Goal: Transaction & Acquisition: Book appointment/travel/reservation

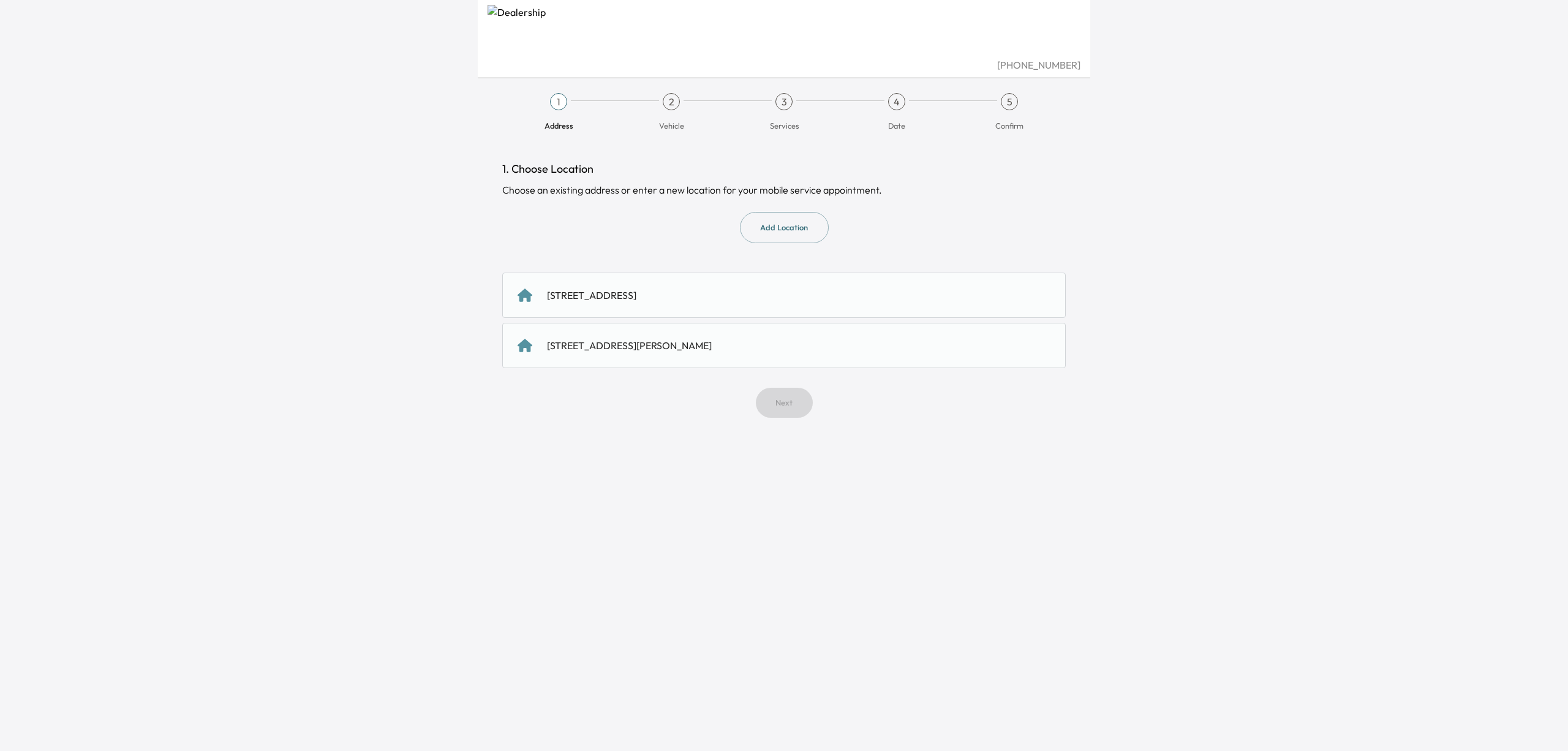
click at [770, 329] on div "[STREET_ADDRESS][PERSON_NAME]" at bounding box center [784, 345] width 564 height 45
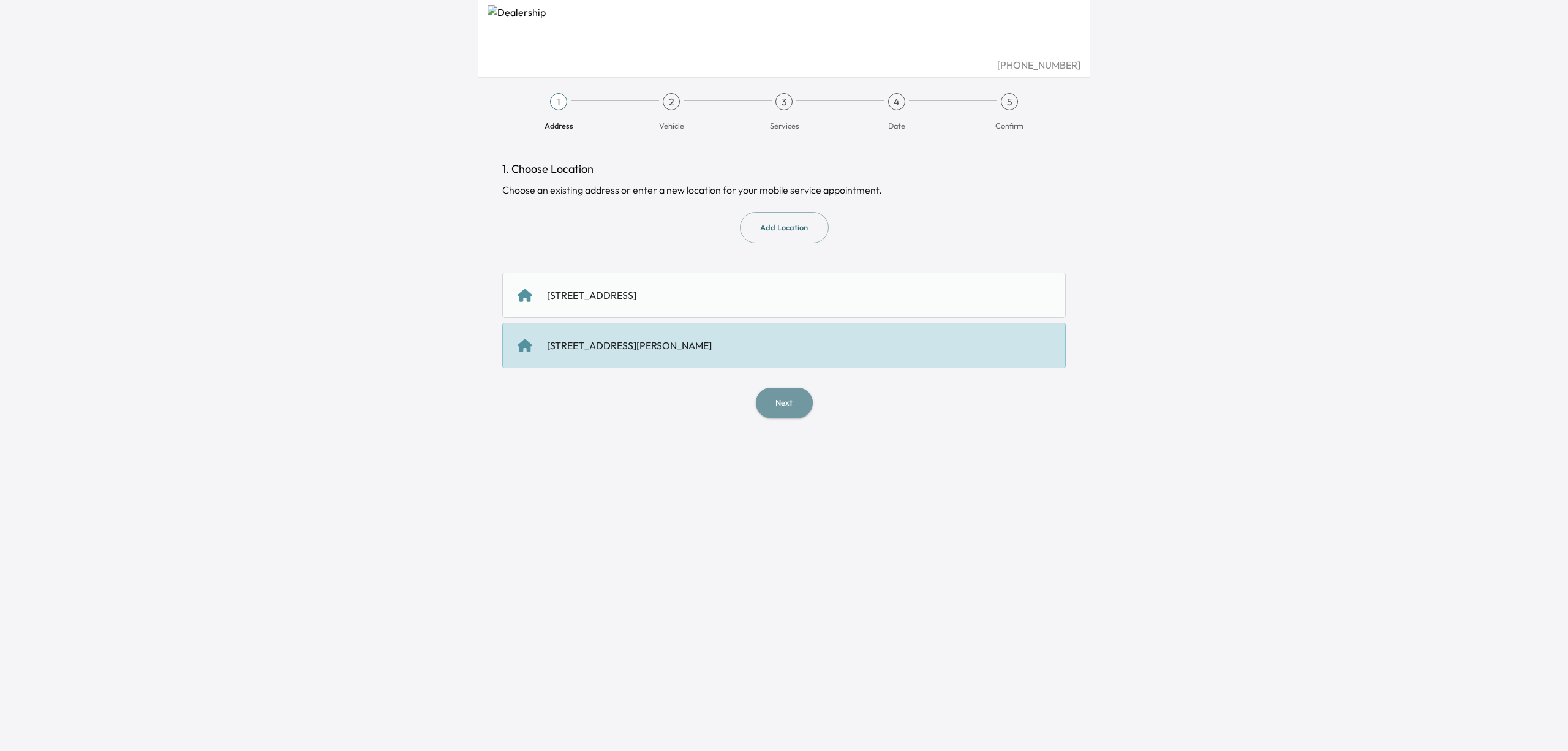
click at [785, 403] on button "Next" at bounding box center [784, 402] width 57 height 30
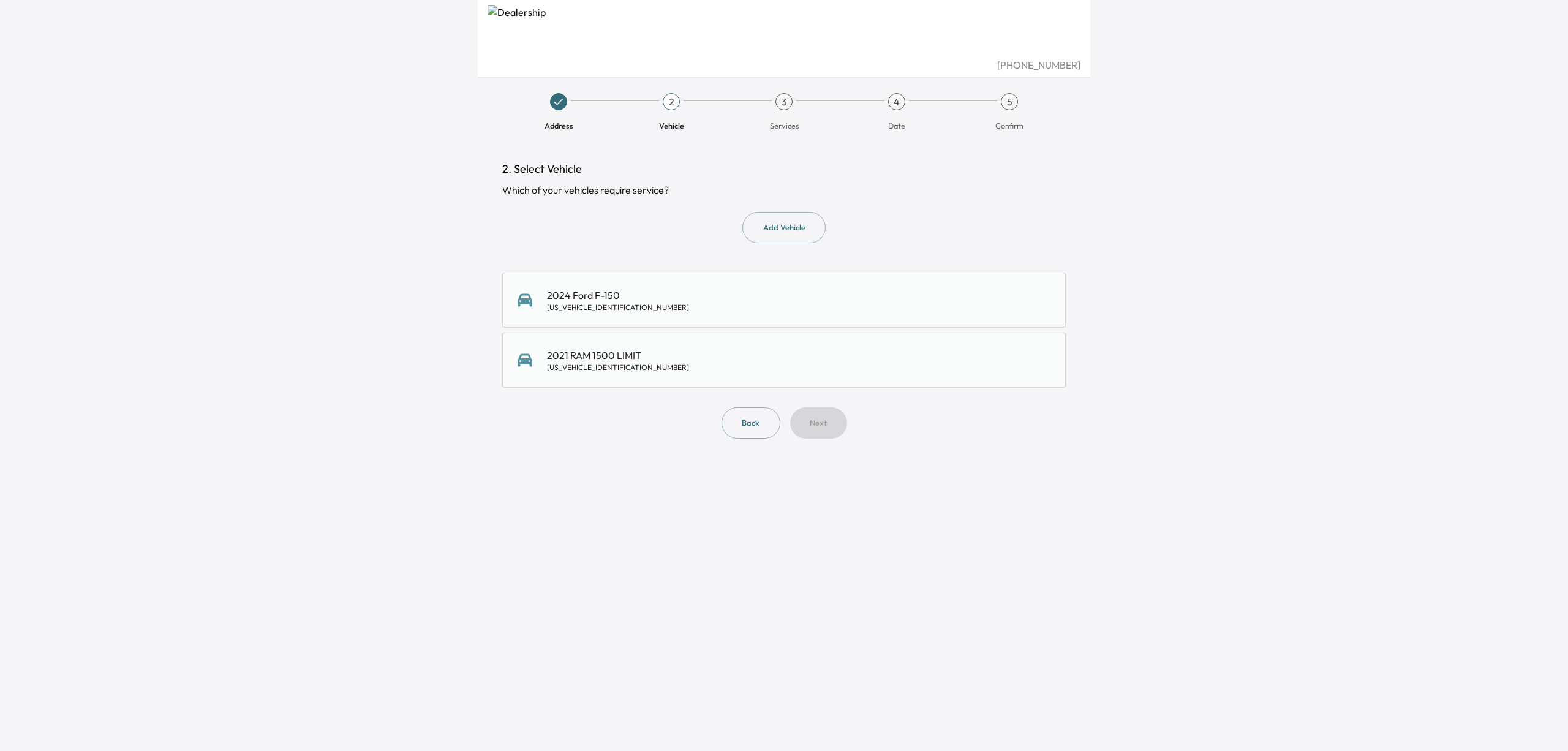
click at [751, 301] on div "2024 Ford F-150 [US_VEHICLE_IDENTIFICATION_NUMBER]" at bounding box center [783, 300] width 532 height 24
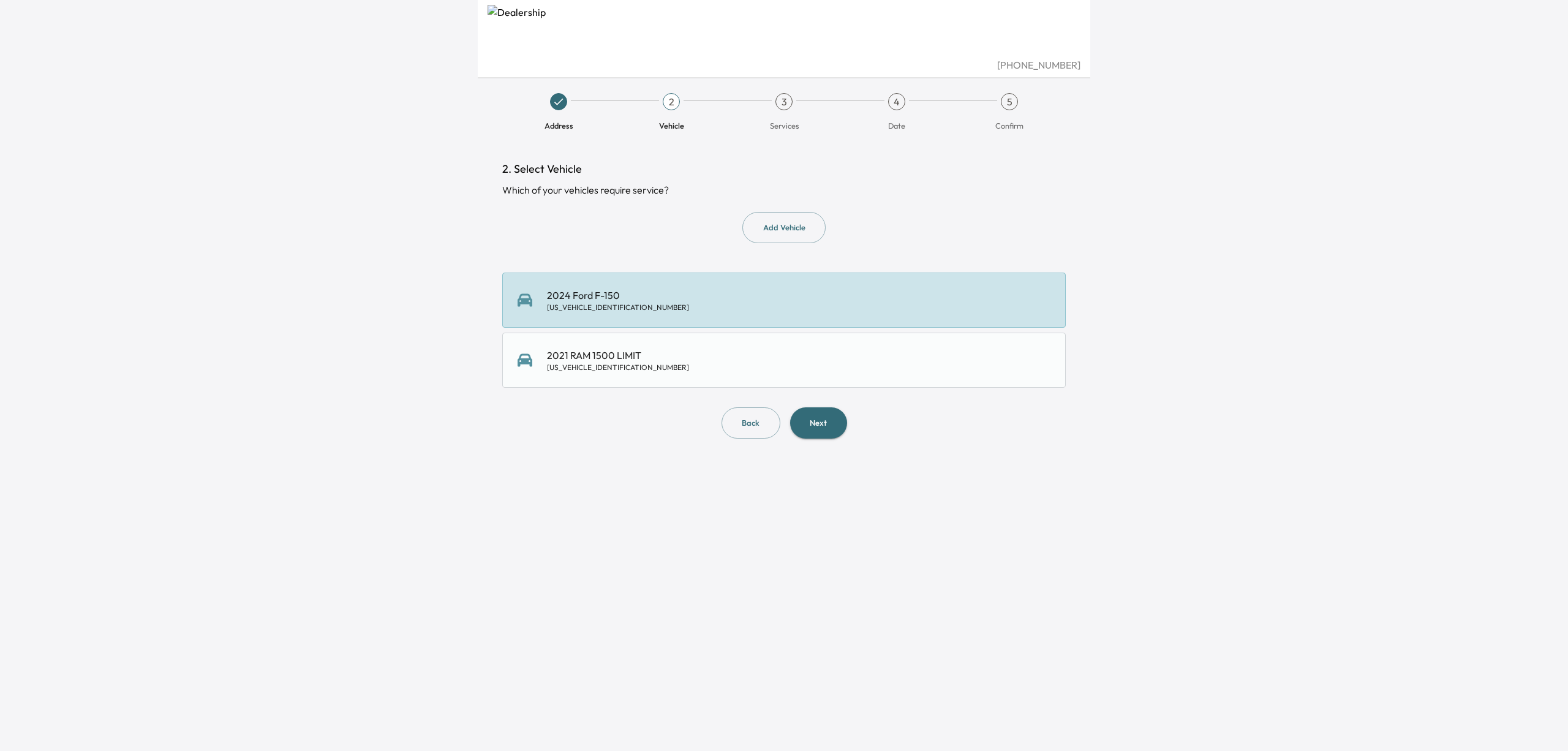
scroll to position [0, 1]
click at [800, 412] on button "Next" at bounding box center [818, 422] width 57 height 31
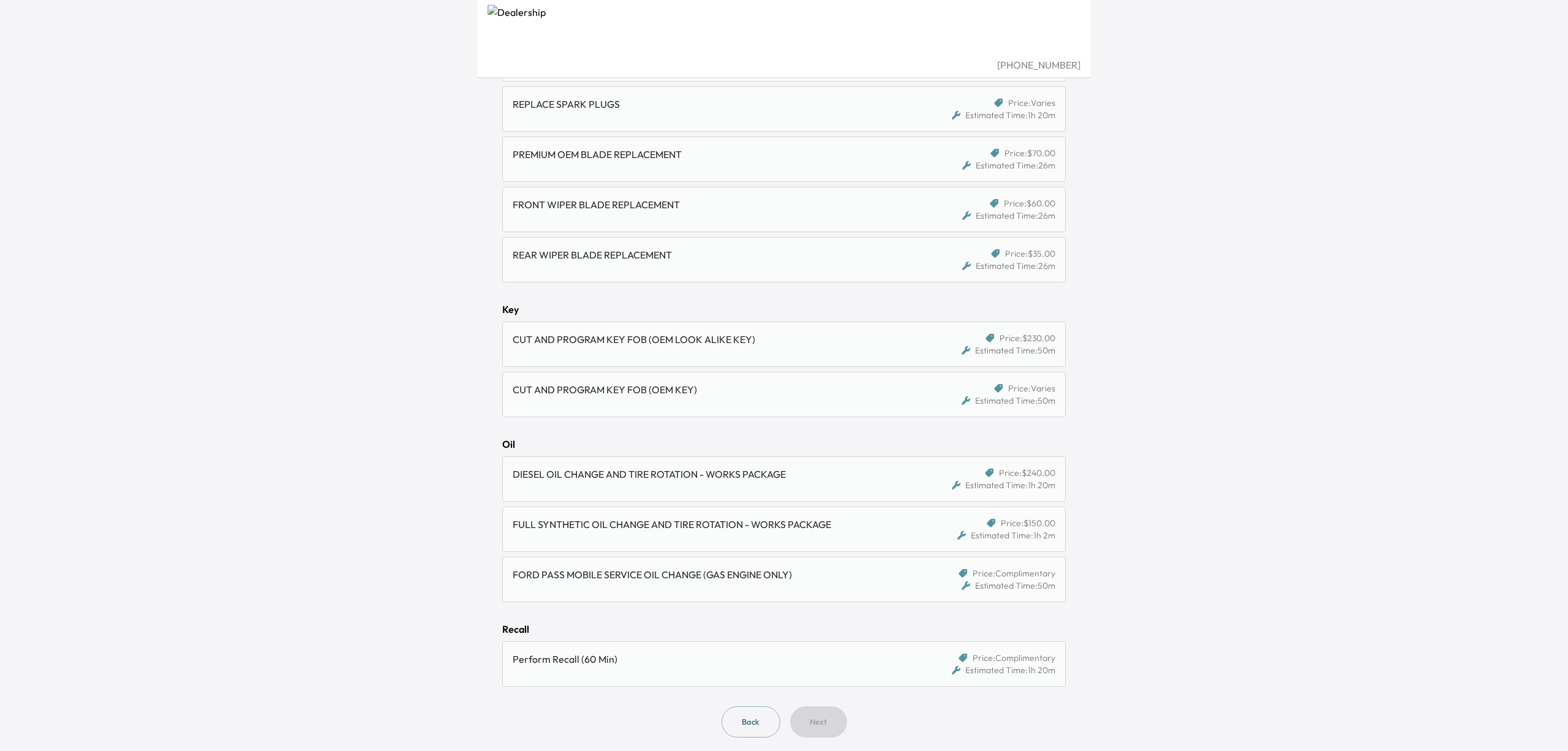
scroll to position [596, 1]
click at [811, 565] on div "FORD PASS MOBILE SERVICE OIL CHANGE (GAS ENGINE ONLY) Price: Complimentary Esti…" at bounding box center [784, 581] width 564 height 45
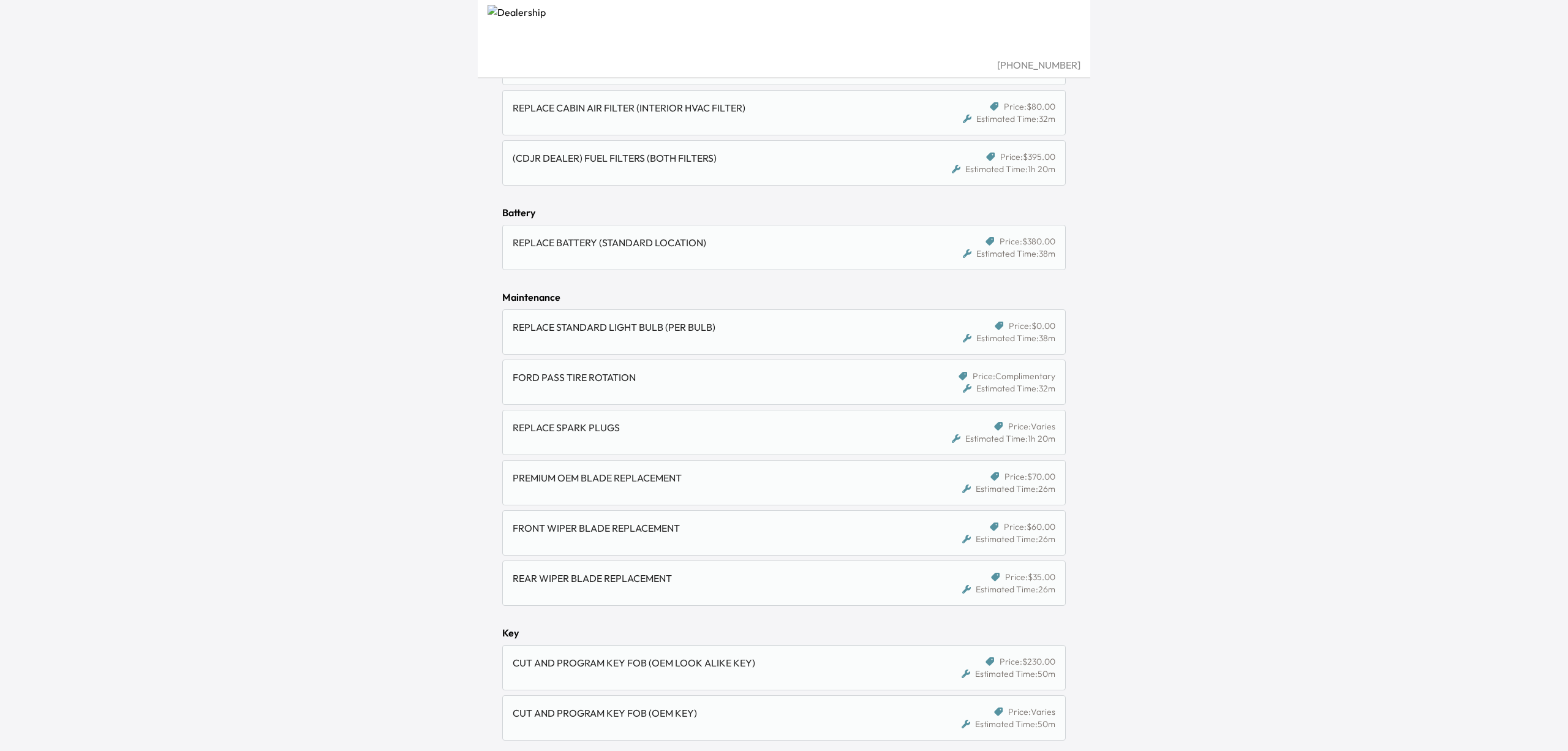
scroll to position [272, 0]
click at [678, 387] on div "FORD PASS TIRE ROTATION" at bounding box center [716, 384] width 407 height 24
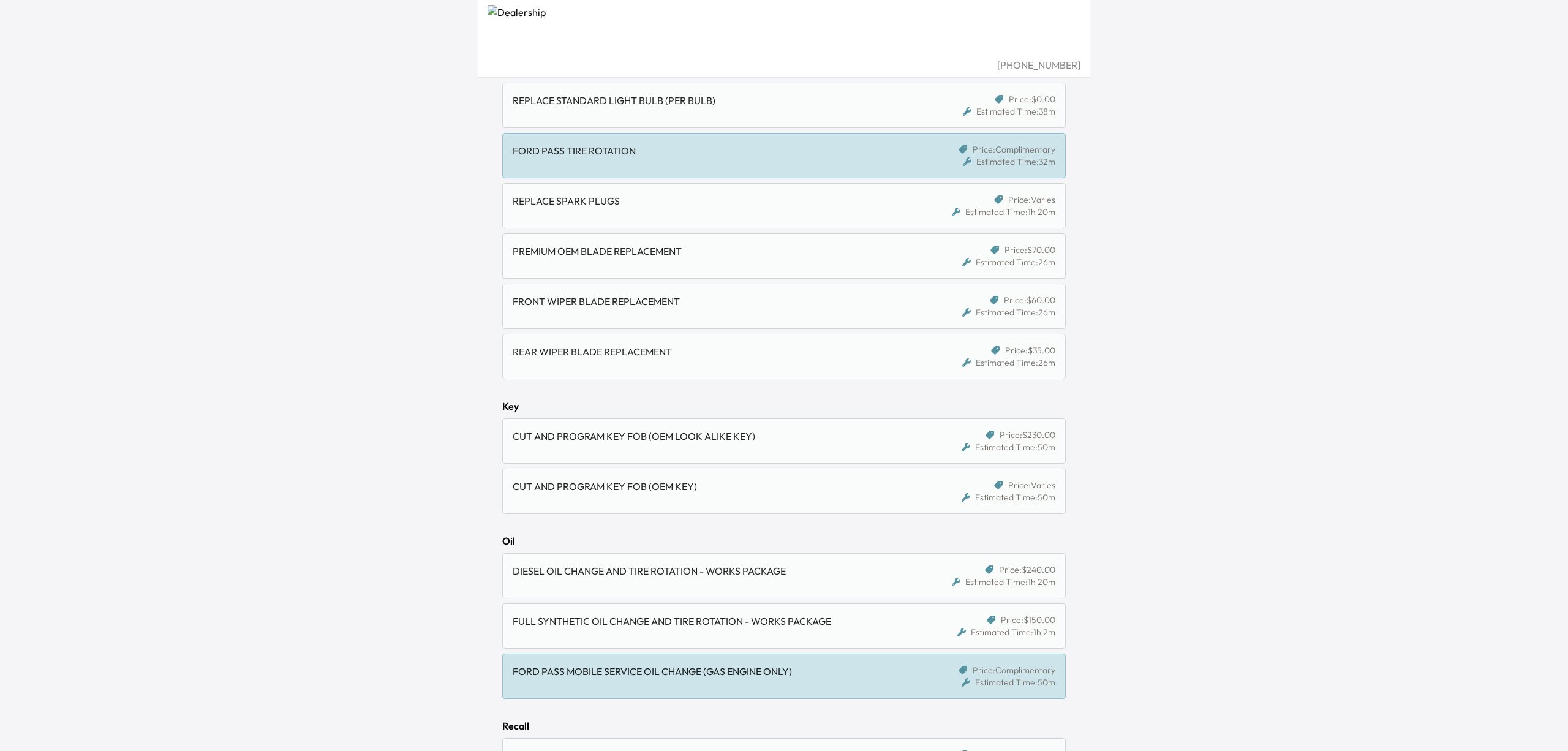
scroll to position [578, 0]
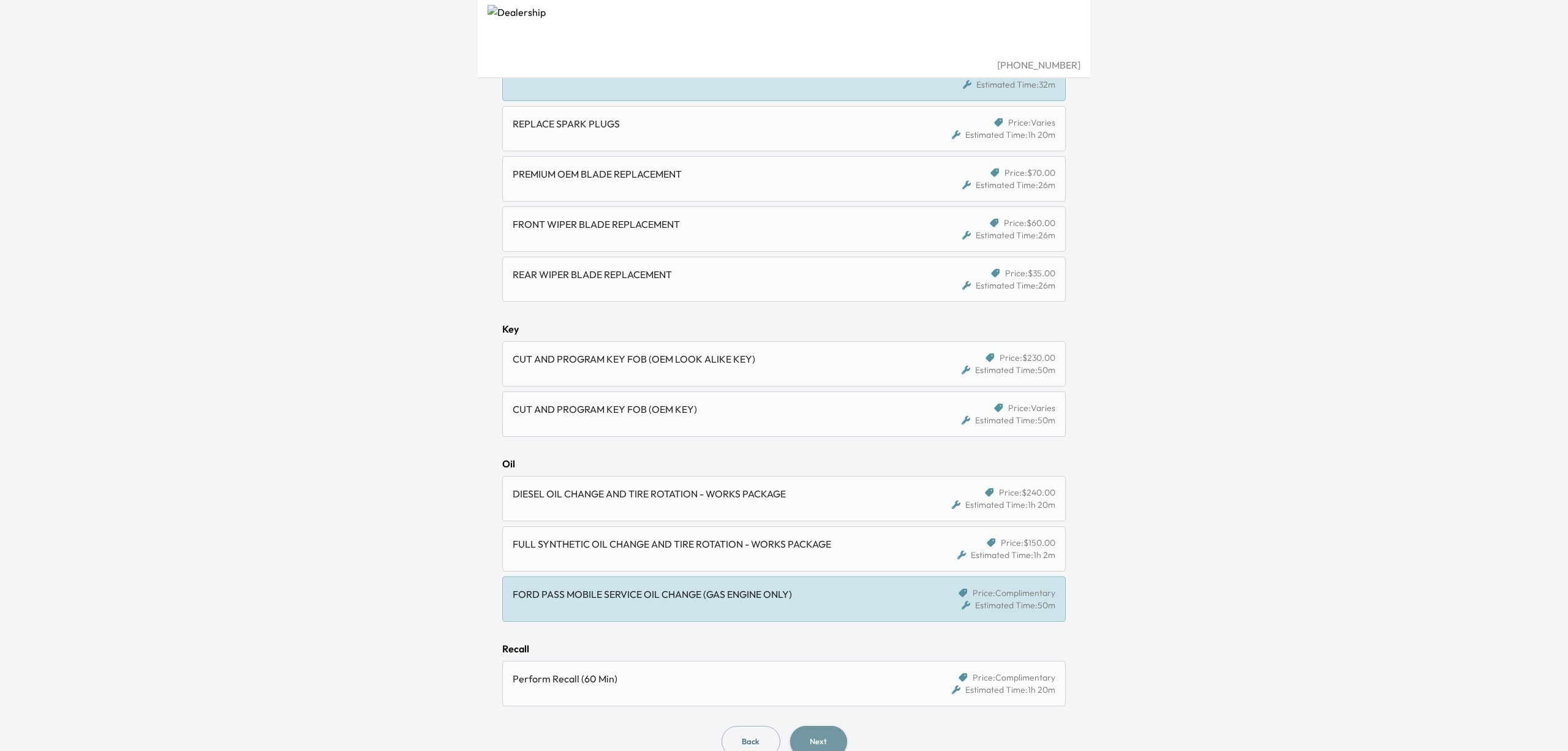
click at [819, 733] on button "Next" at bounding box center [818, 741] width 57 height 31
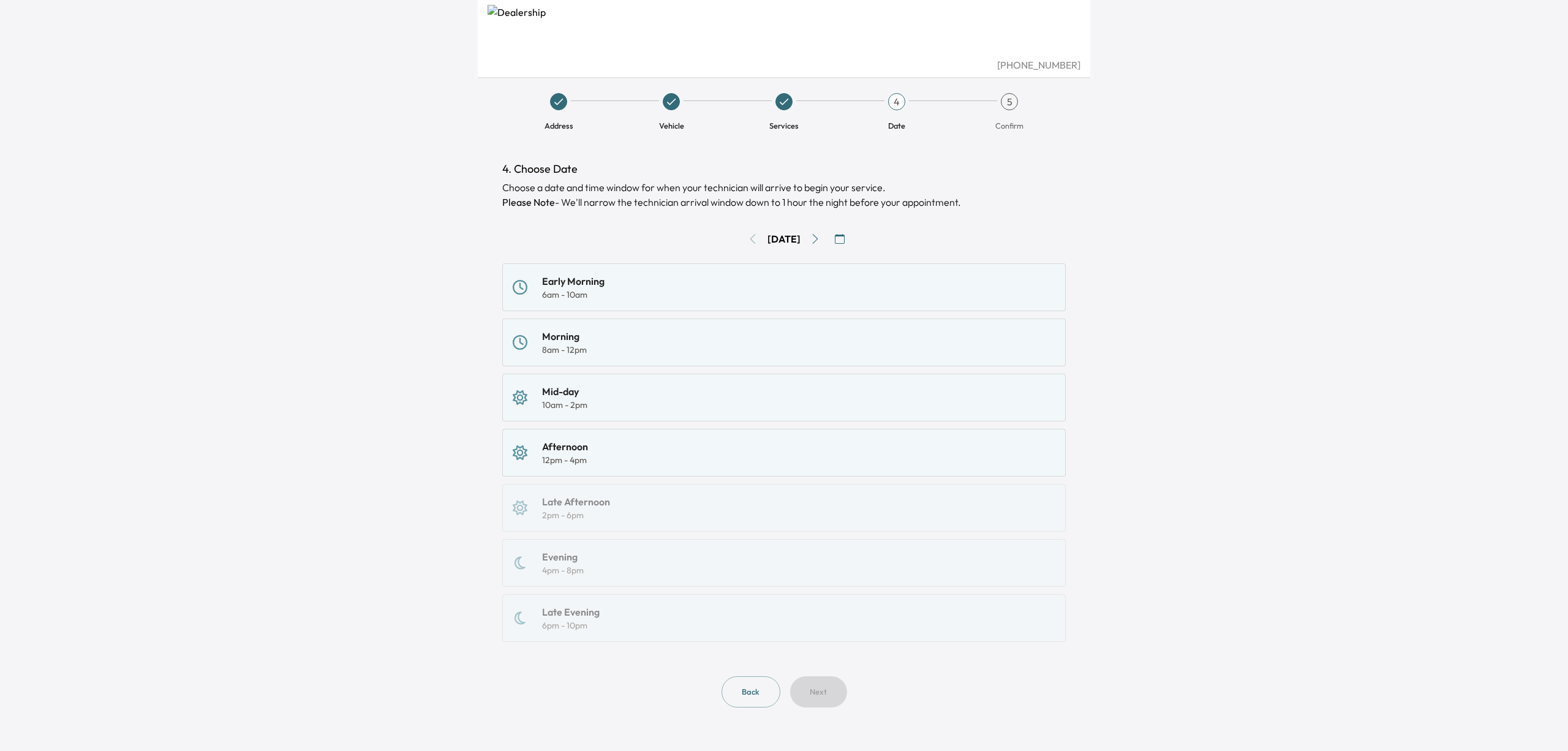
click at [792, 241] on div "[DATE]" at bounding box center [783, 239] width 33 height 15
click at [841, 236] on button "button" at bounding box center [839, 238] width 20 height 20
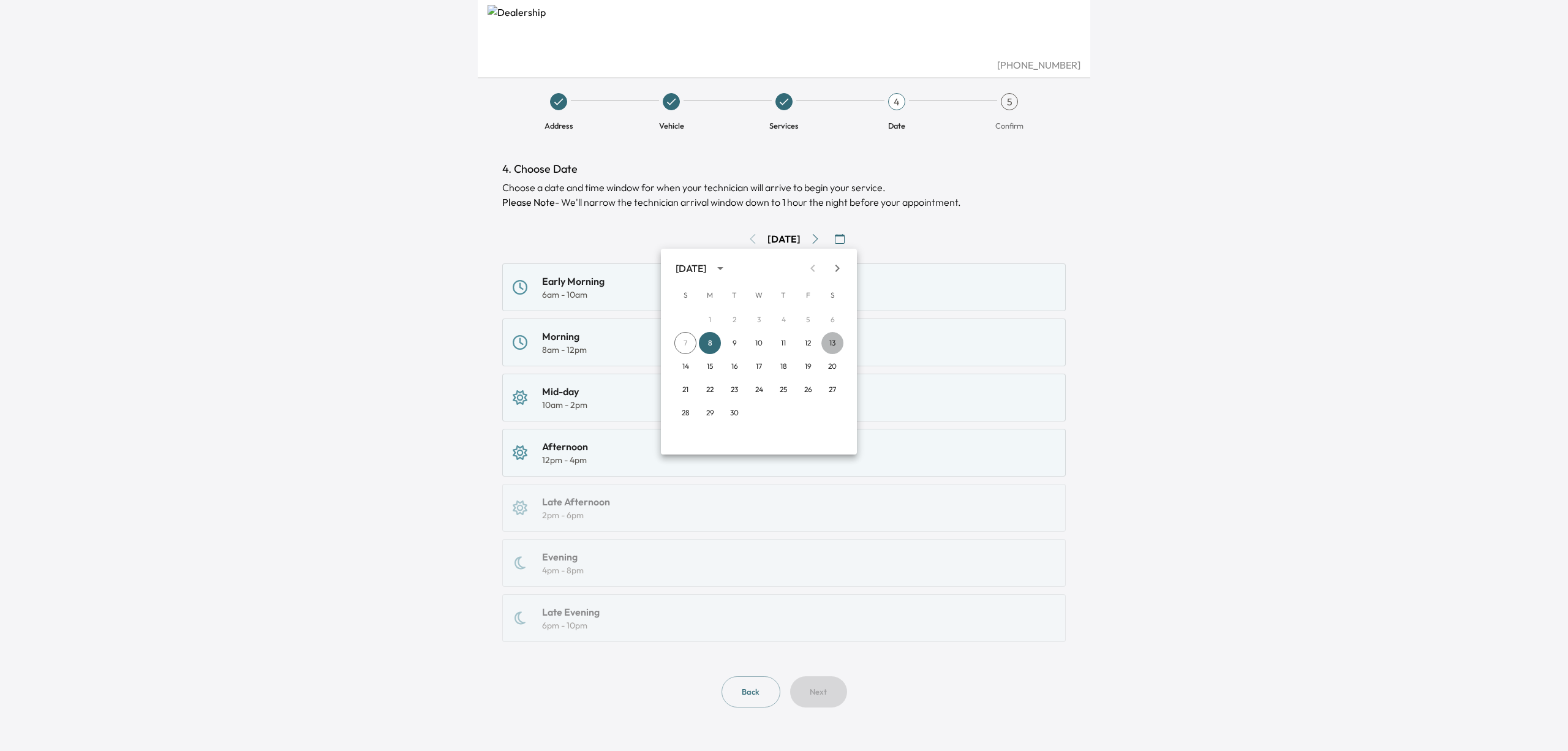
click at [830, 346] on button "13" at bounding box center [831, 342] width 22 height 22
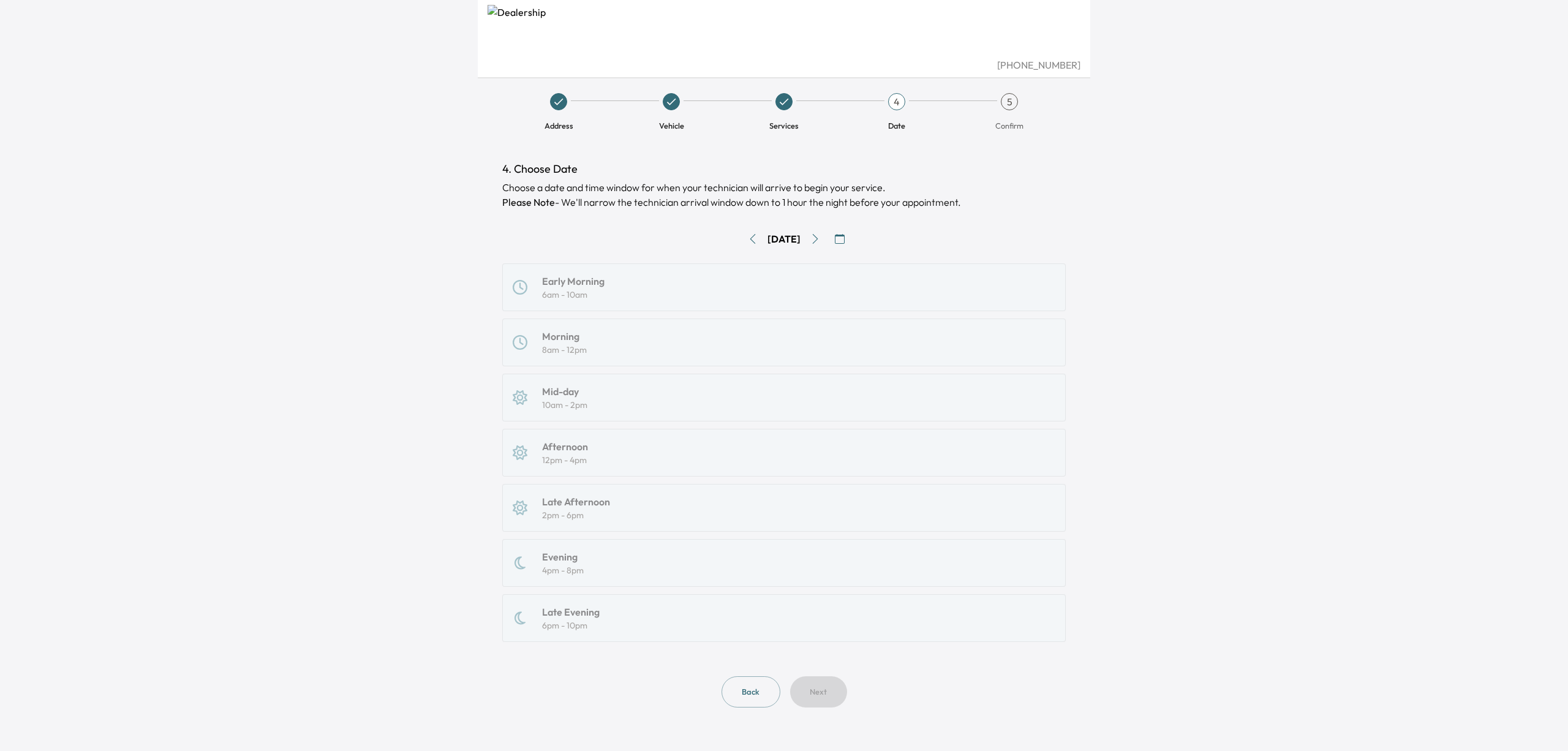
click at [588, 403] on div "Early Morning 6am - 10am Morning 8am - 12pm Mid-day 10am - 2pm Afternoon 12pm -…" at bounding box center [784, 452] width 564 height 379
click at [839, 236] on button "button" at bounding box center [839, 238] width 20 height 20
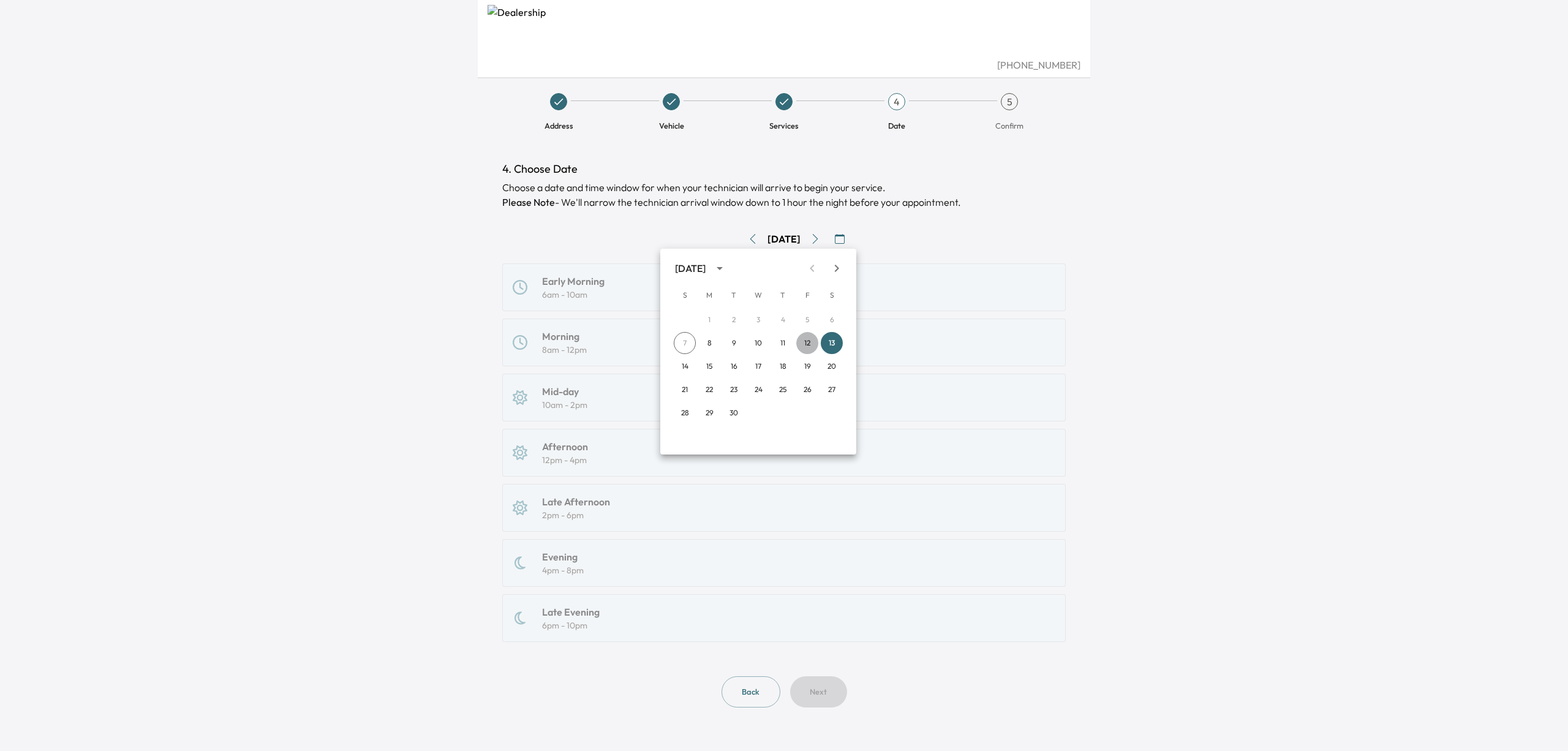
click at [808, 344] on button "12" at bounding box center [807, 342] width 22 height 22
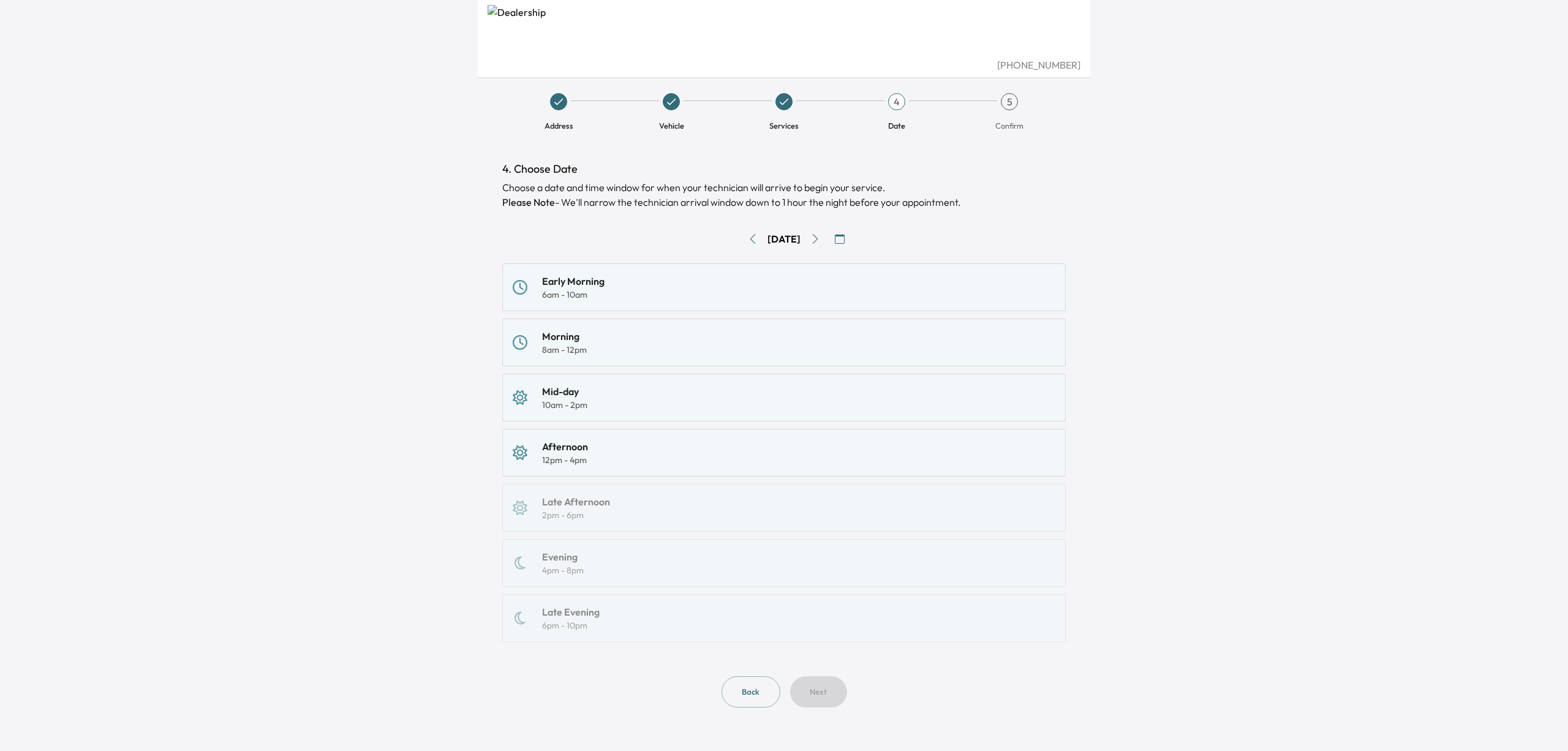
click at [843, 240] on icon "button" at bounding box center [840, 238] width 9 height 9
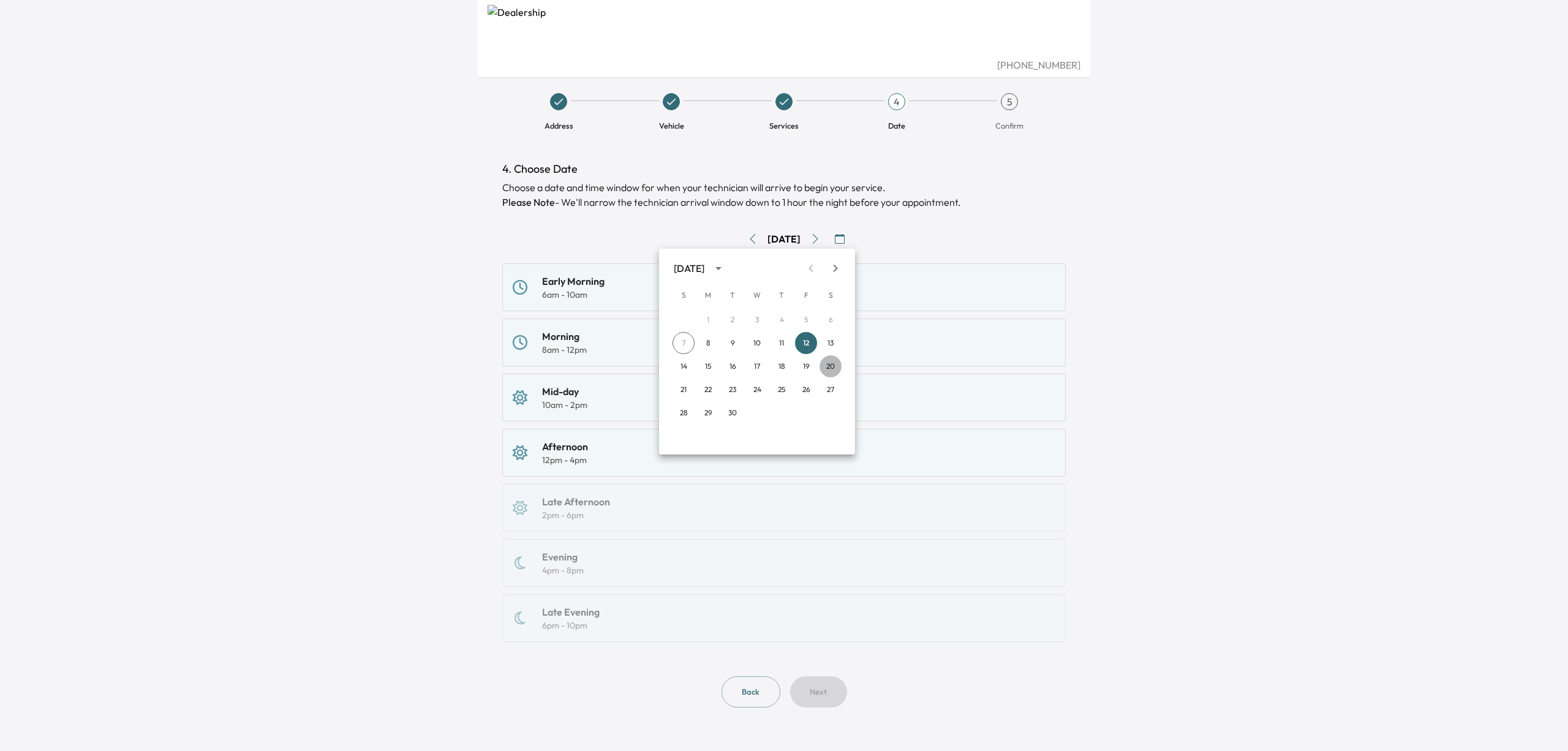
click at [824, 366] on button "20" at bounding box center [829, 366] width 22 height 22
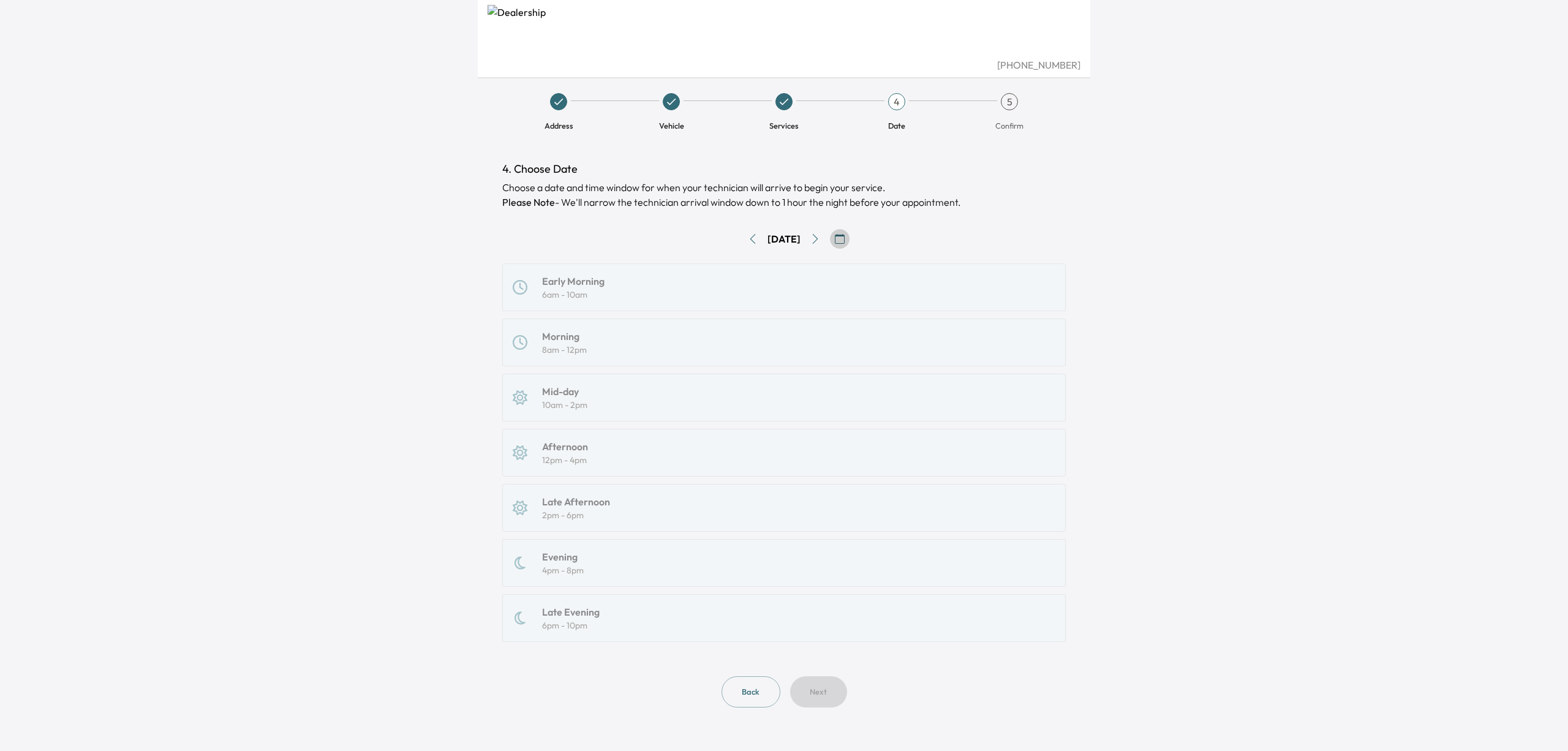
click at [841, 236] on button "button" at bounding box center [839, 238] width 20 height 20
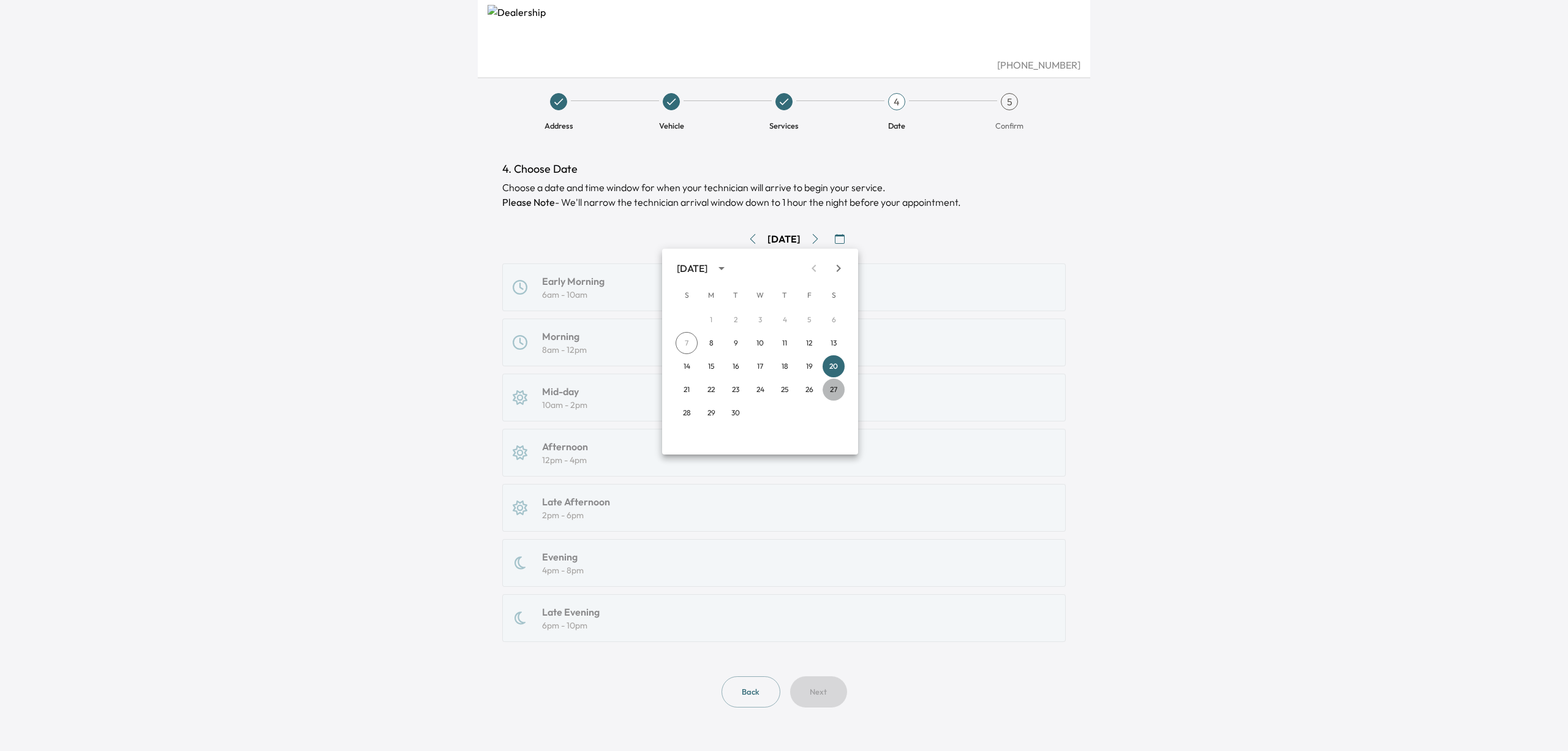
click at [836, 392] on button "27" at bounding box center [833, 389] width 22 height 22
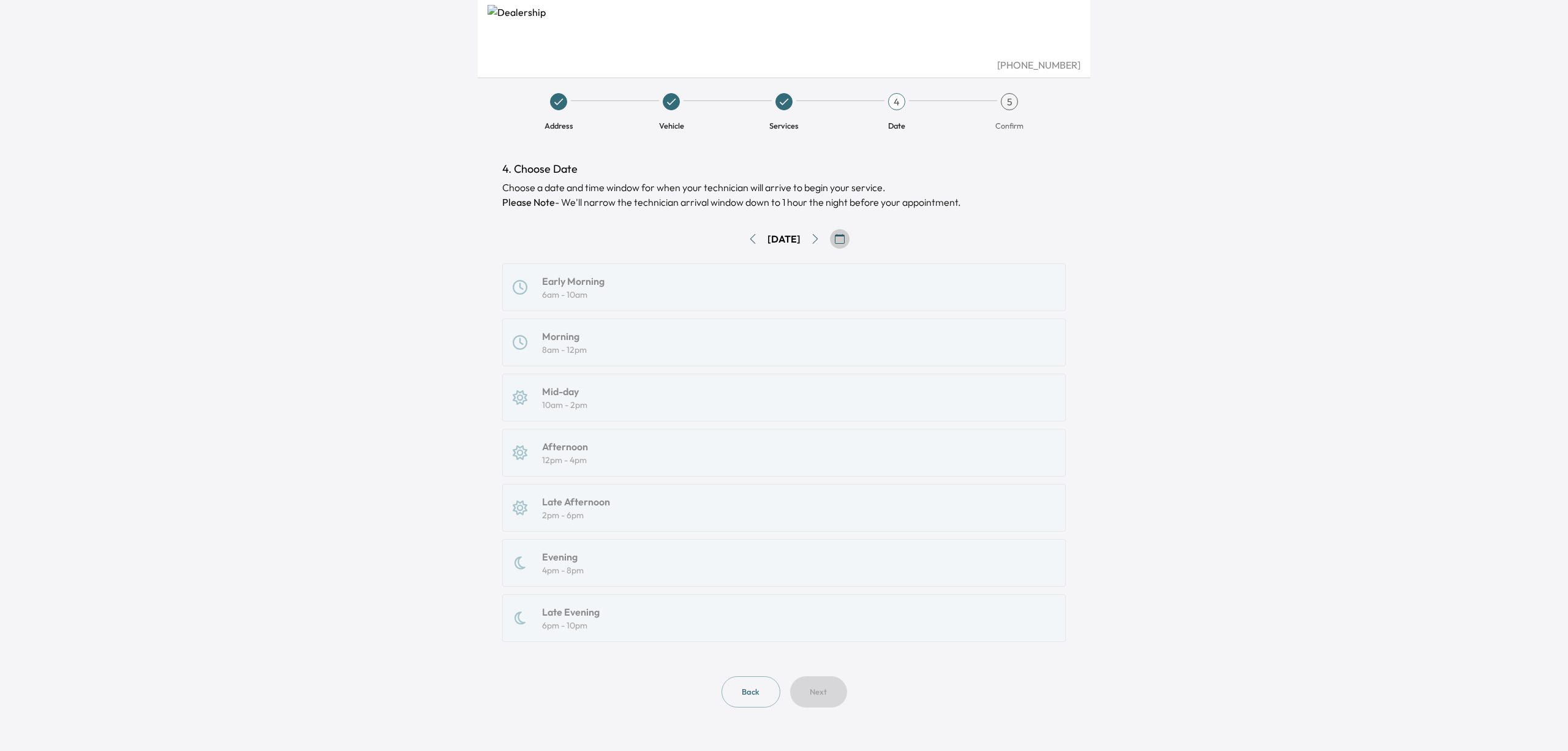
click at [849, 230] on button "button" at bounding box center [839, 238] width 20 height 20
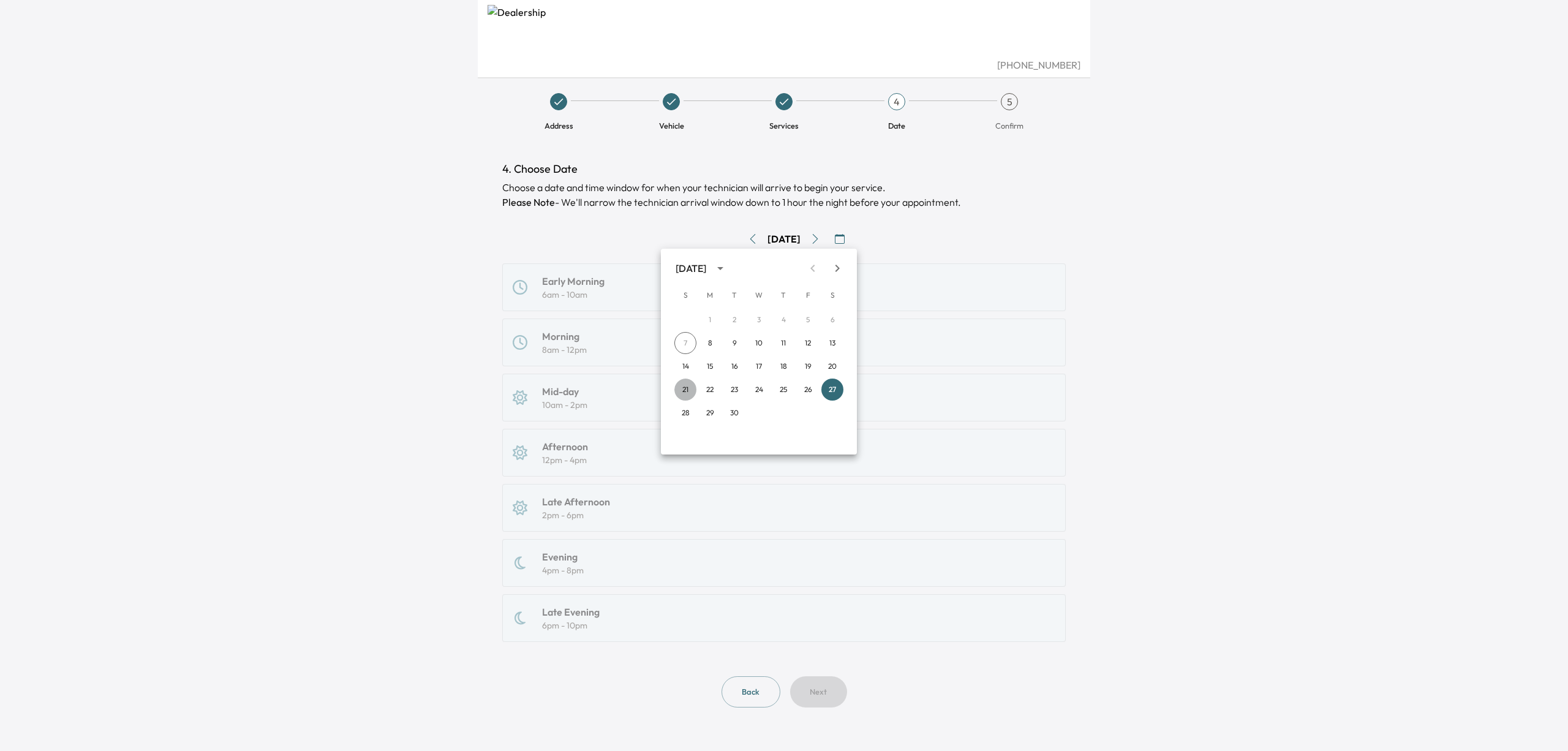
click at [688, 391] on button "21" at bounding box center [684, 389] width 22 height 22
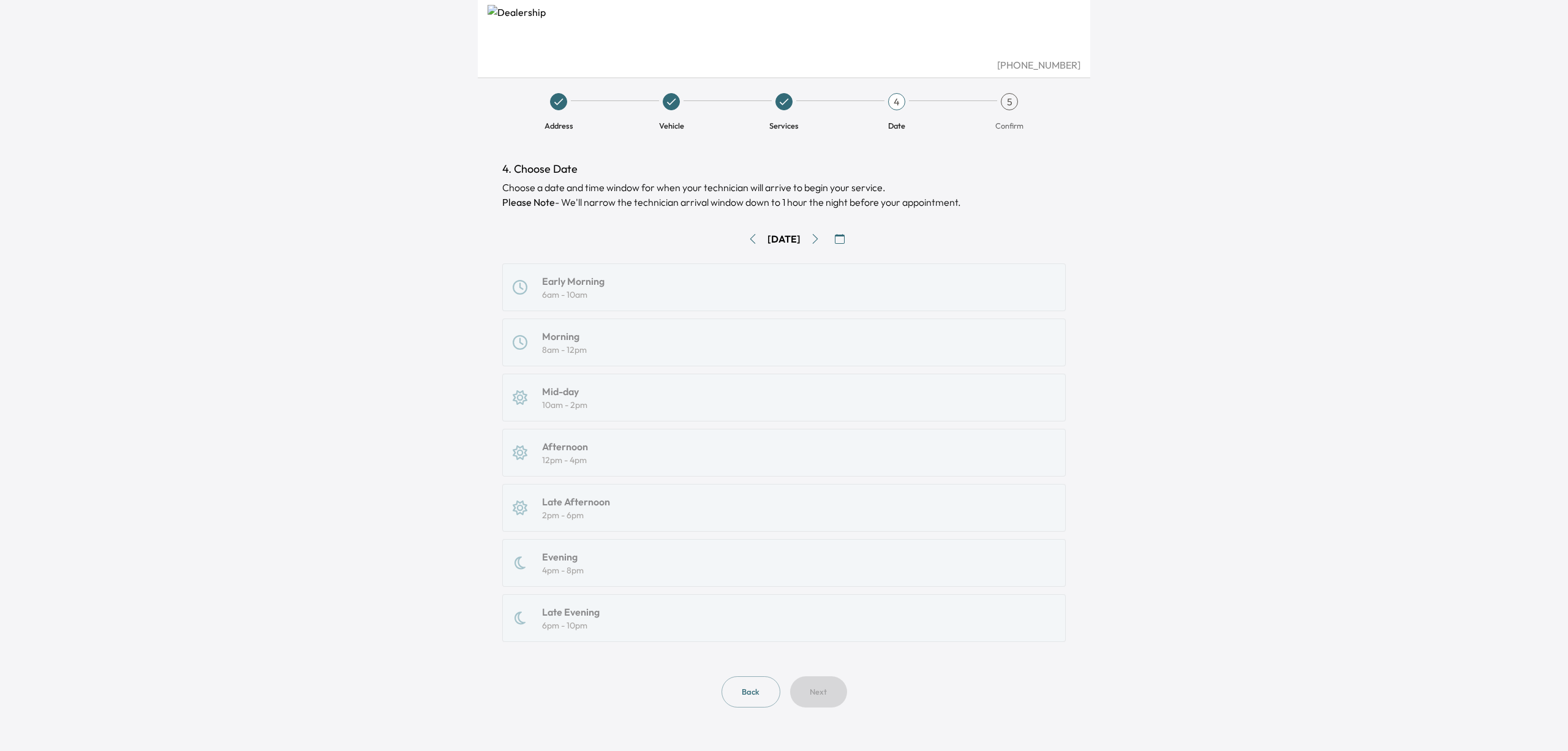
click at [844, 238] on icon "button" at bounding box center [840, 238] width 9 height 9
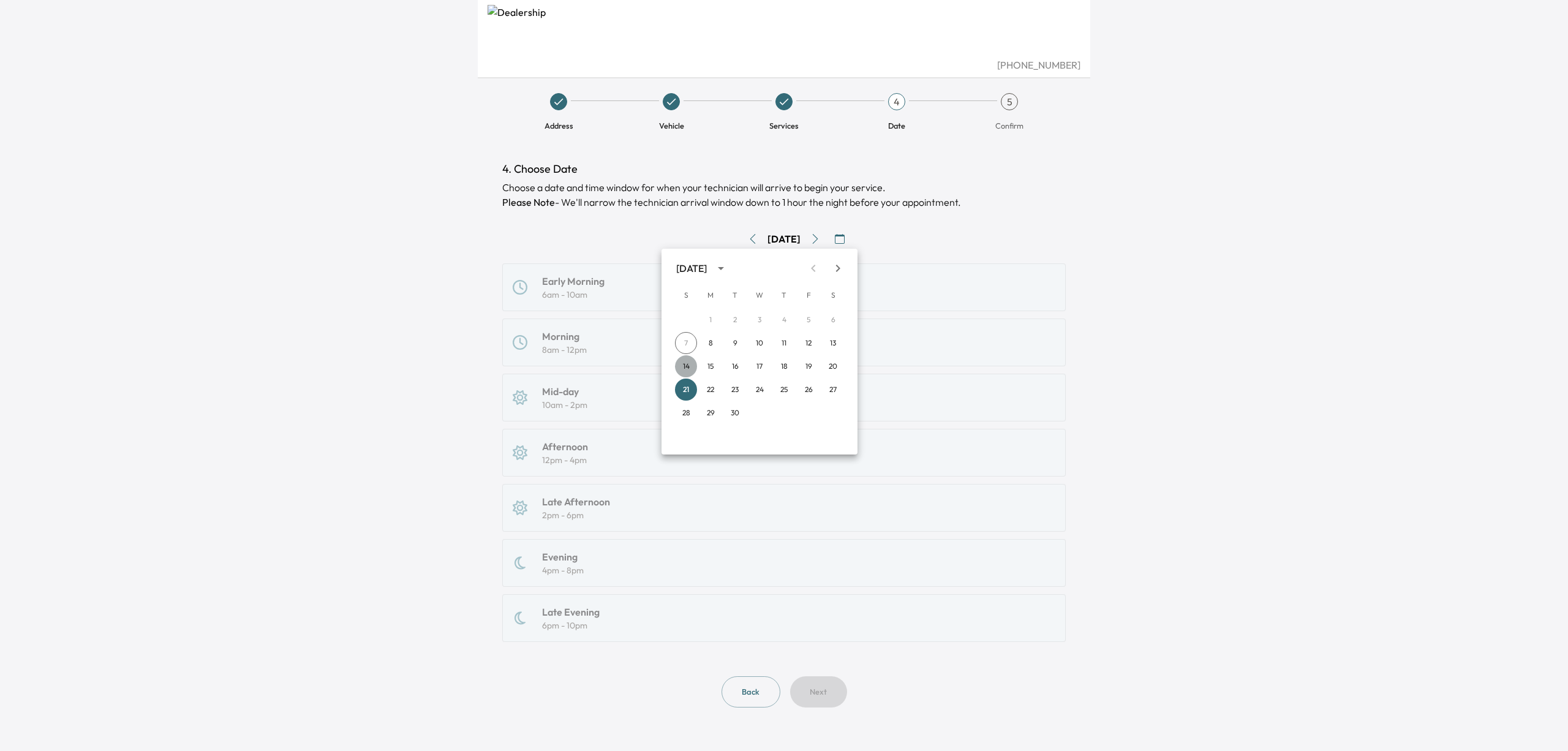
click at [691, 367] on button "14" at bounding box center [685, 366] width 22 height 22
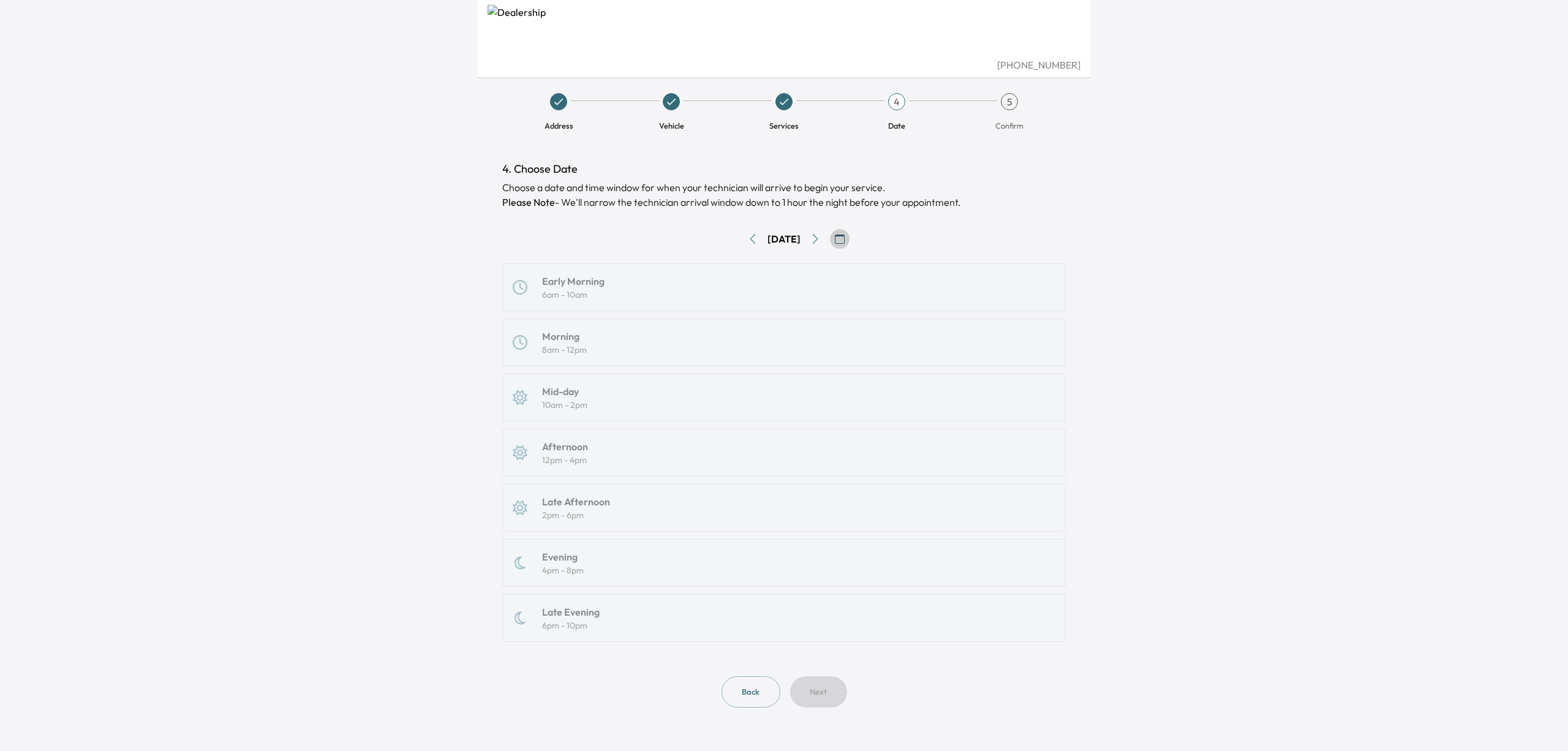
click at [841, 237] on icon "button" at bounding box center [840, 238] width 9 height 9
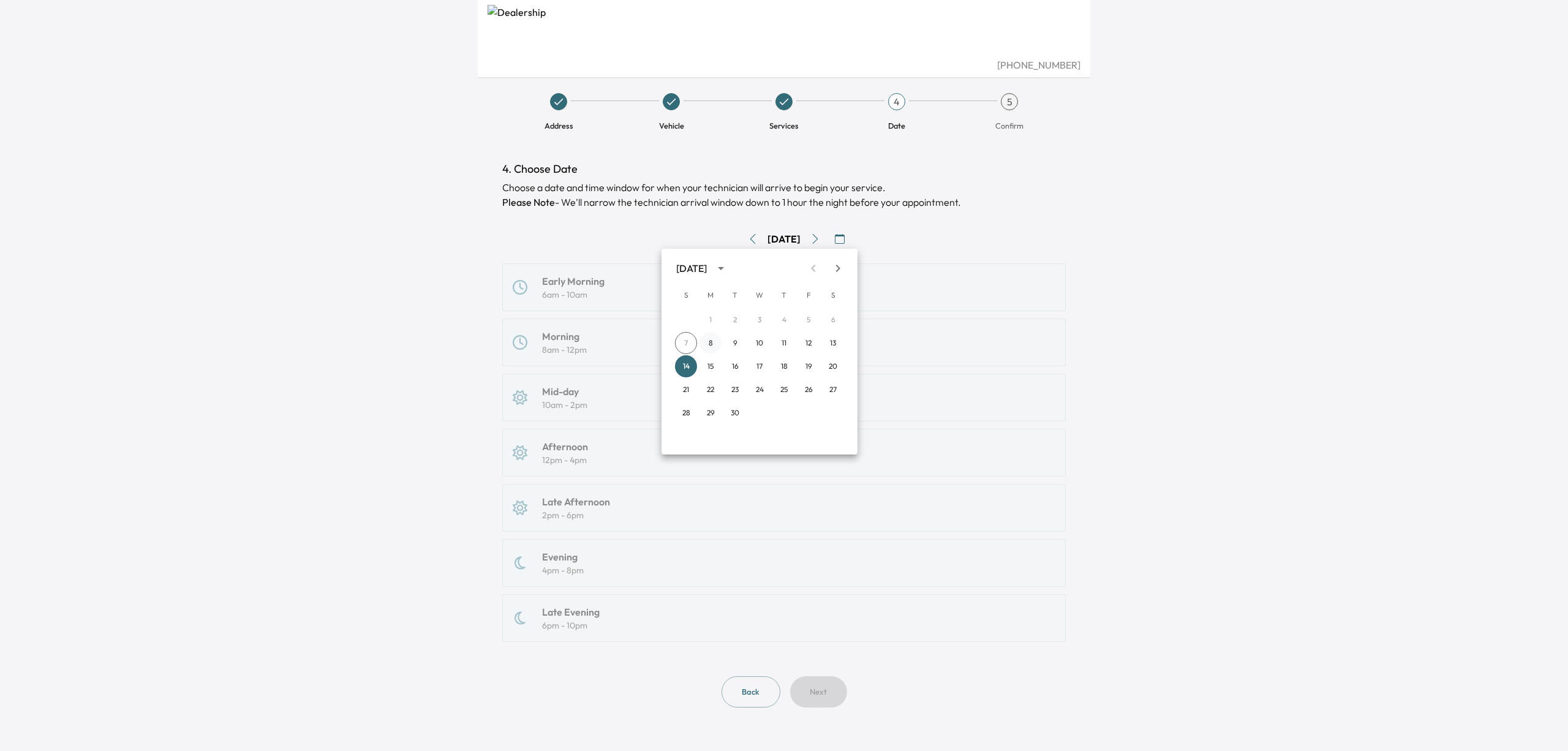
click at [708, 338] on button "8" at bounding box center [710, 342] width 22 height 22
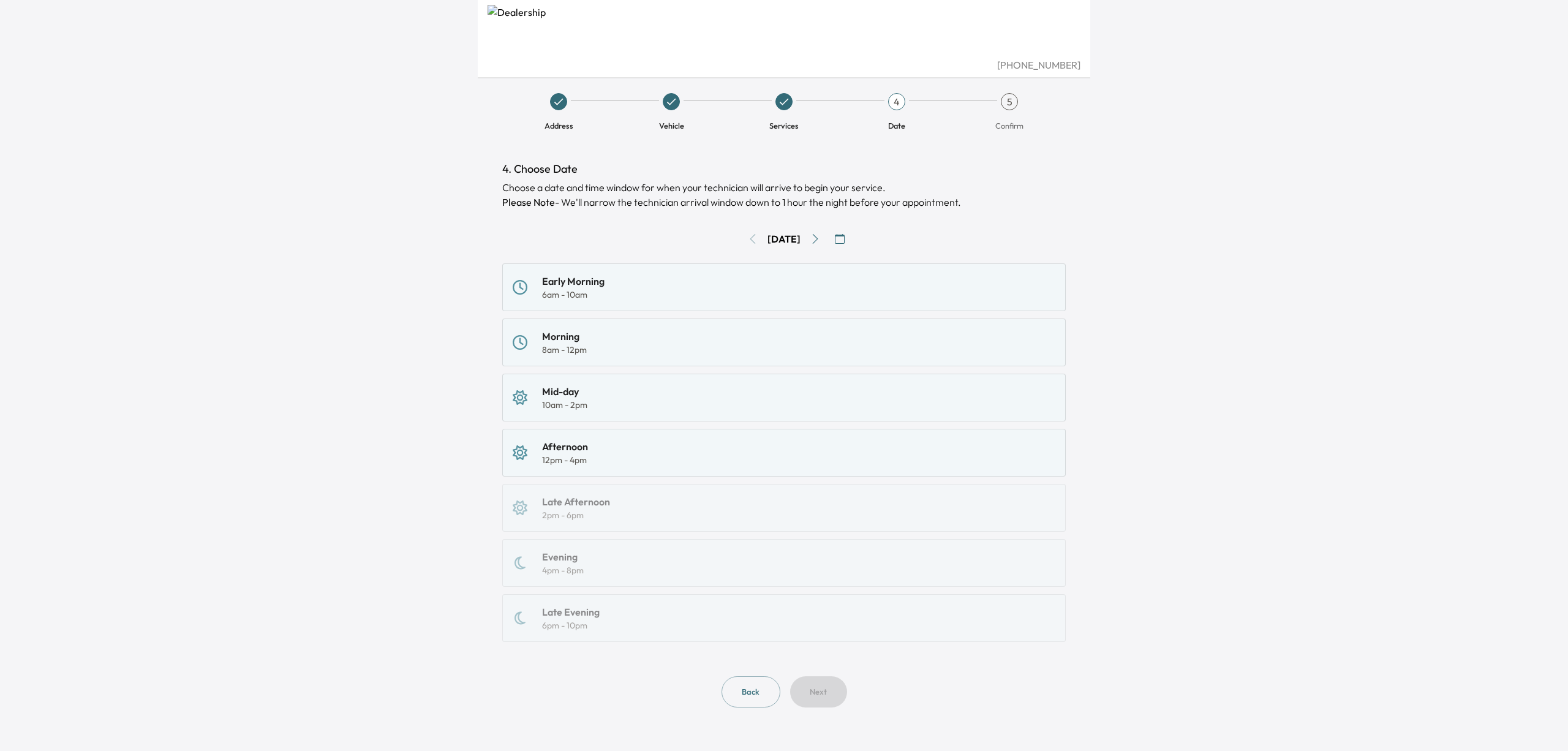
click at [692, 302] on div "Early Morning 6am - 10am" at bounding box center [784, 286] width 564 height 48
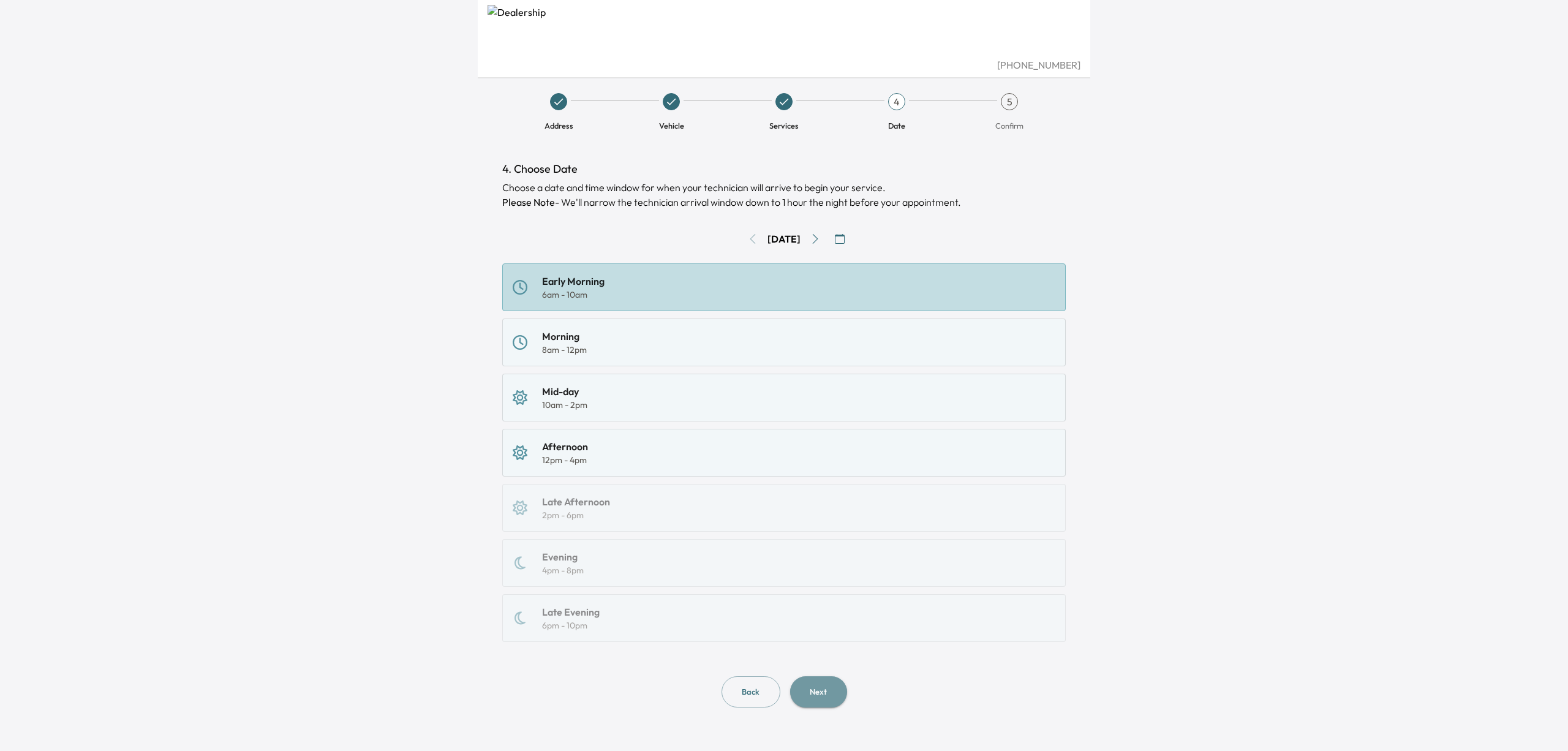
click at [816, 677] on button "Next" at bounding box center [818, 691] width 57 height 31
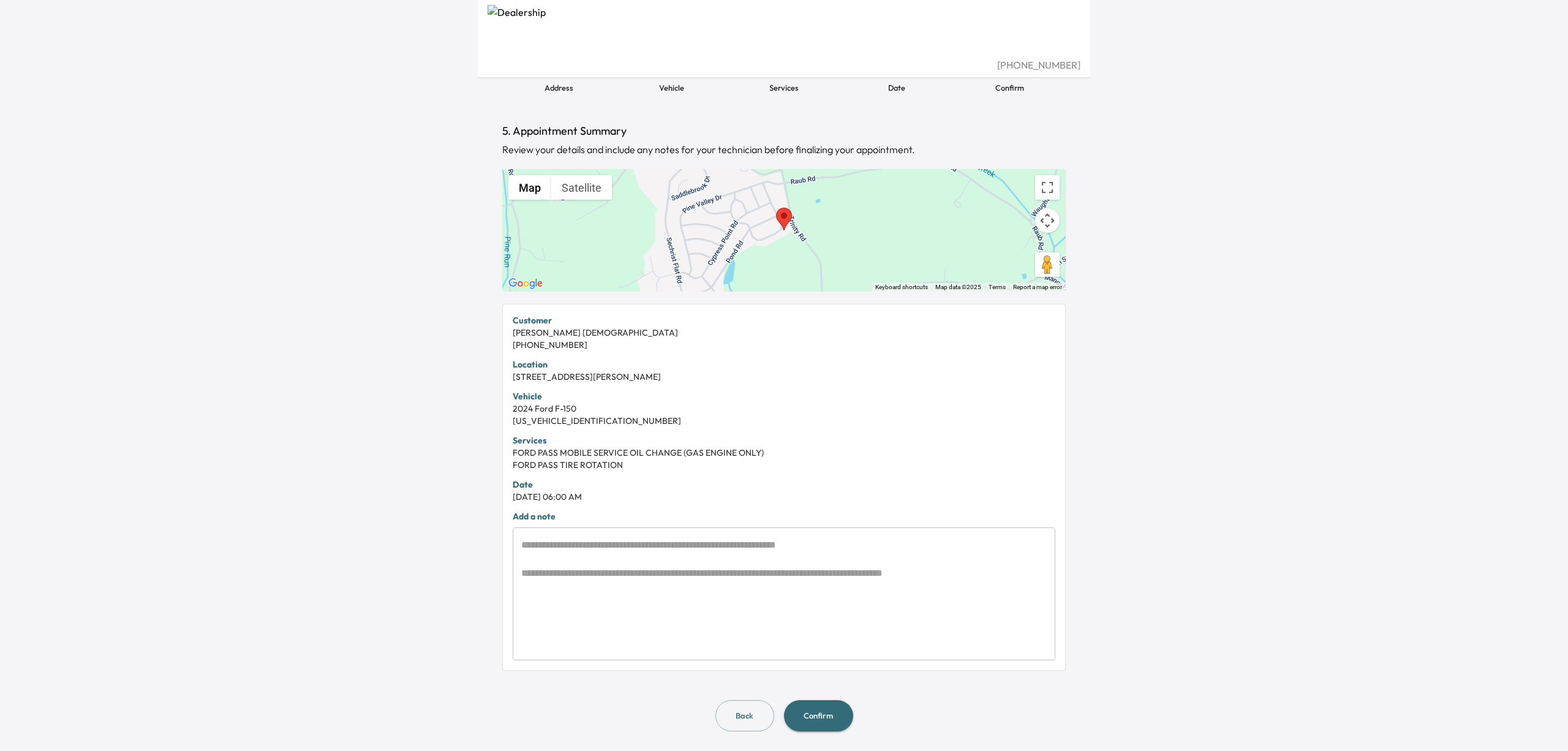
scroll to position [38, 0]
click at [726, 709] on button "Back" at bounding box center [744, 715] width 58 height 31
